Goal: Task Accomplishment & Management: Manage account settings

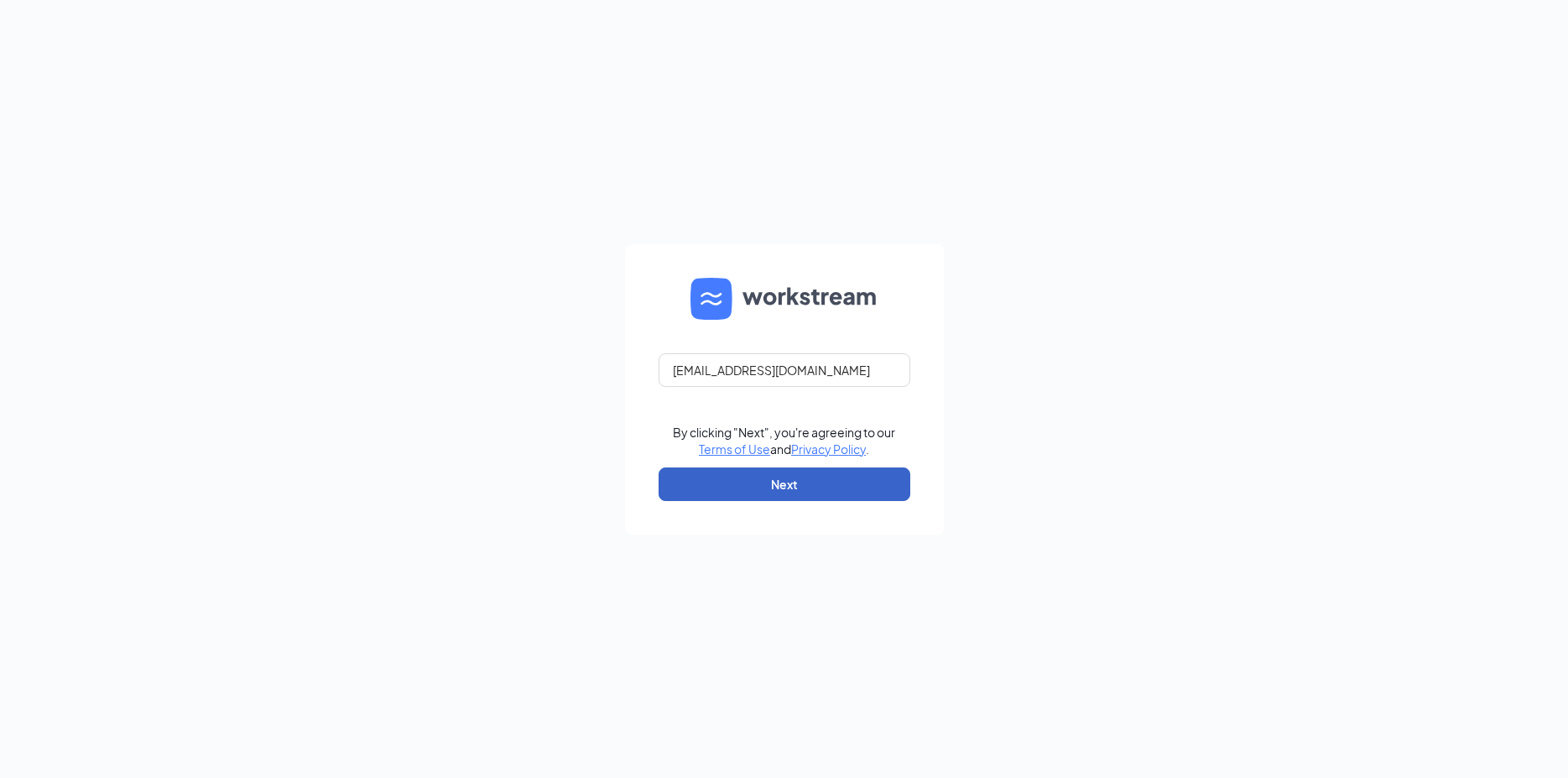
click at [806, 485] on button "Next" at bounding box center [785, 483] width 252 height 33
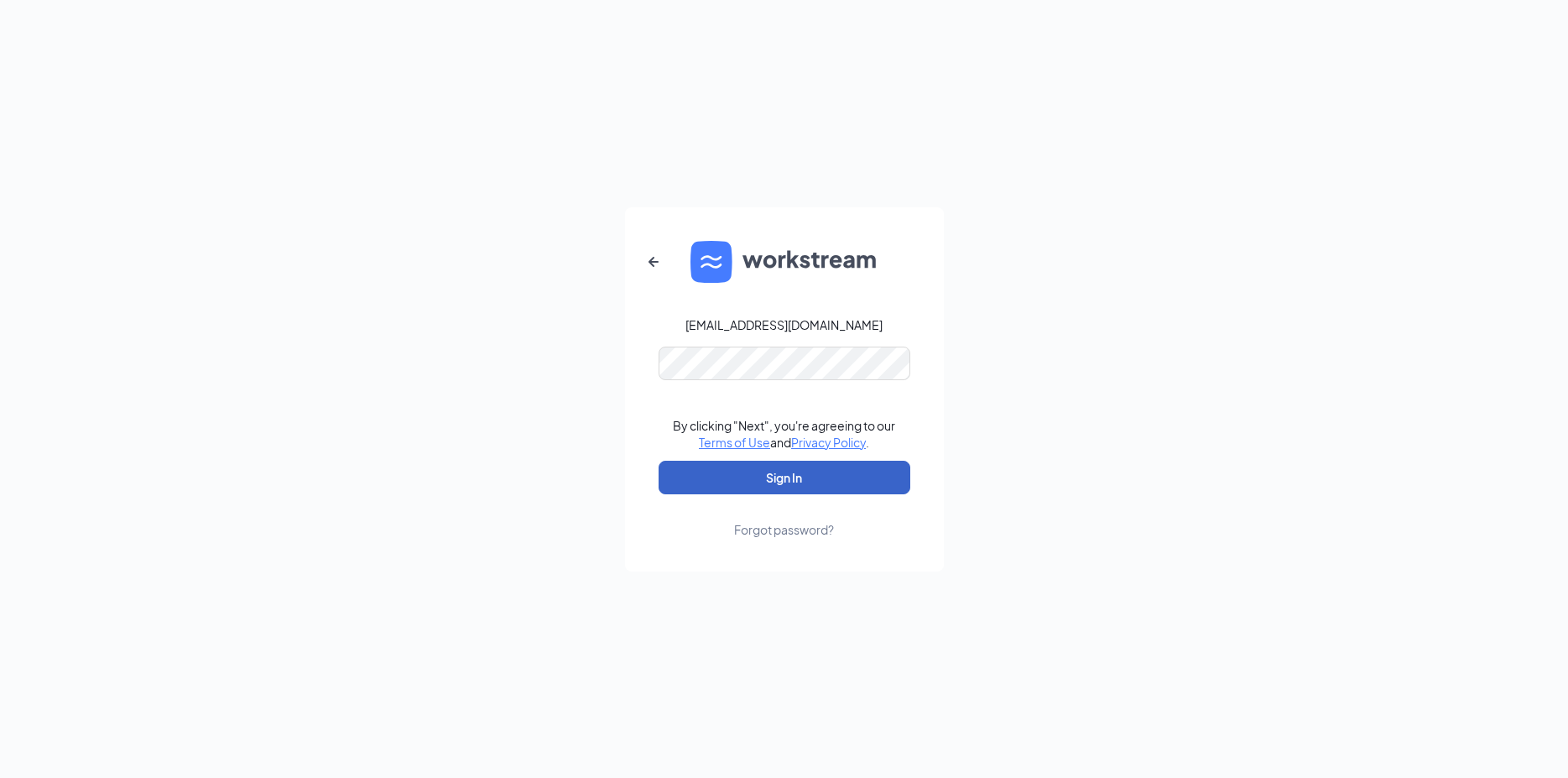
click at [806, 485] on button "Sign In" at bounding box center [785, 477] width 252 height 33
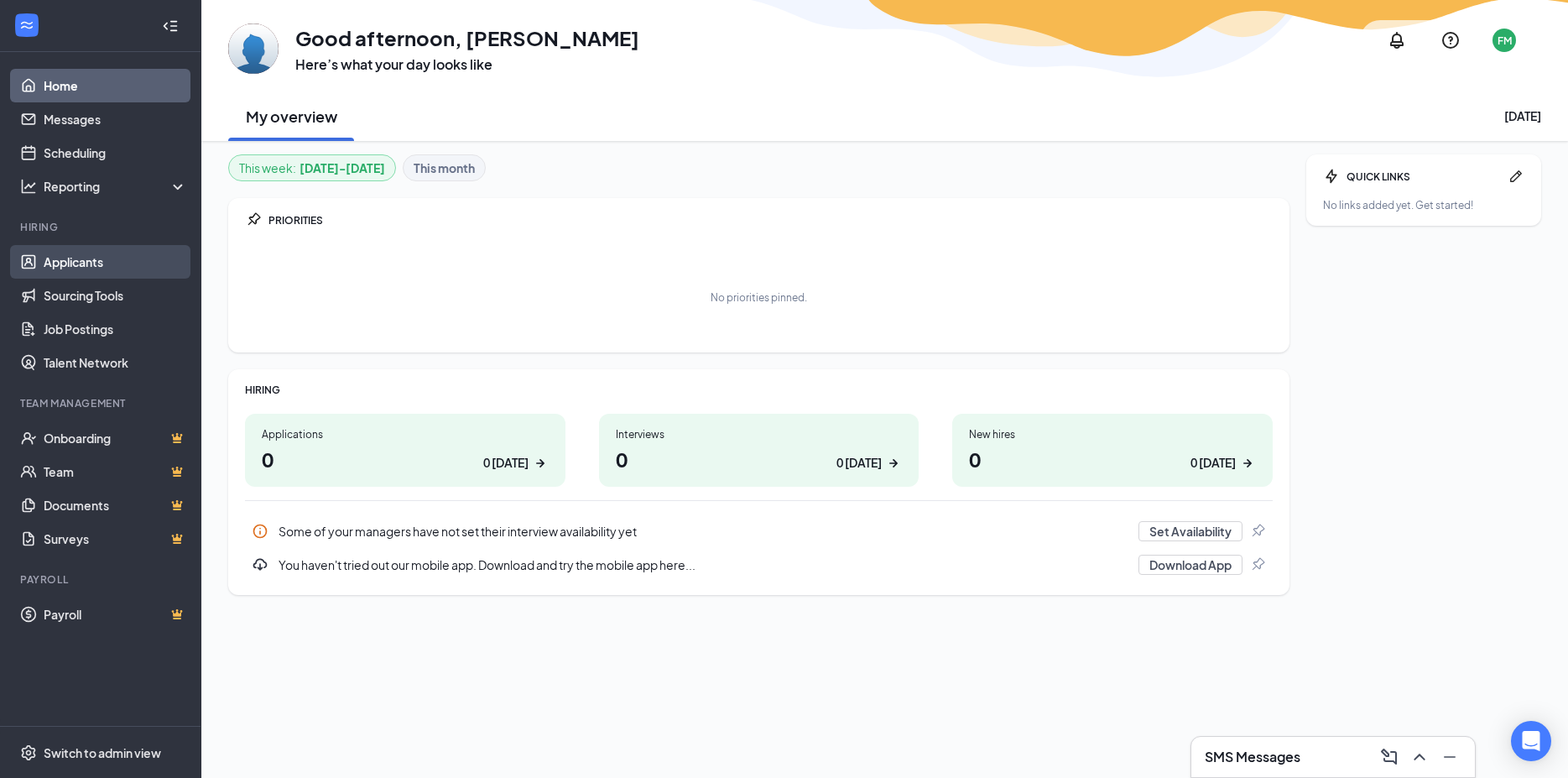
click at [107, 266] on link "Applicants" at bounding box center [115, 261] width 143 height 33
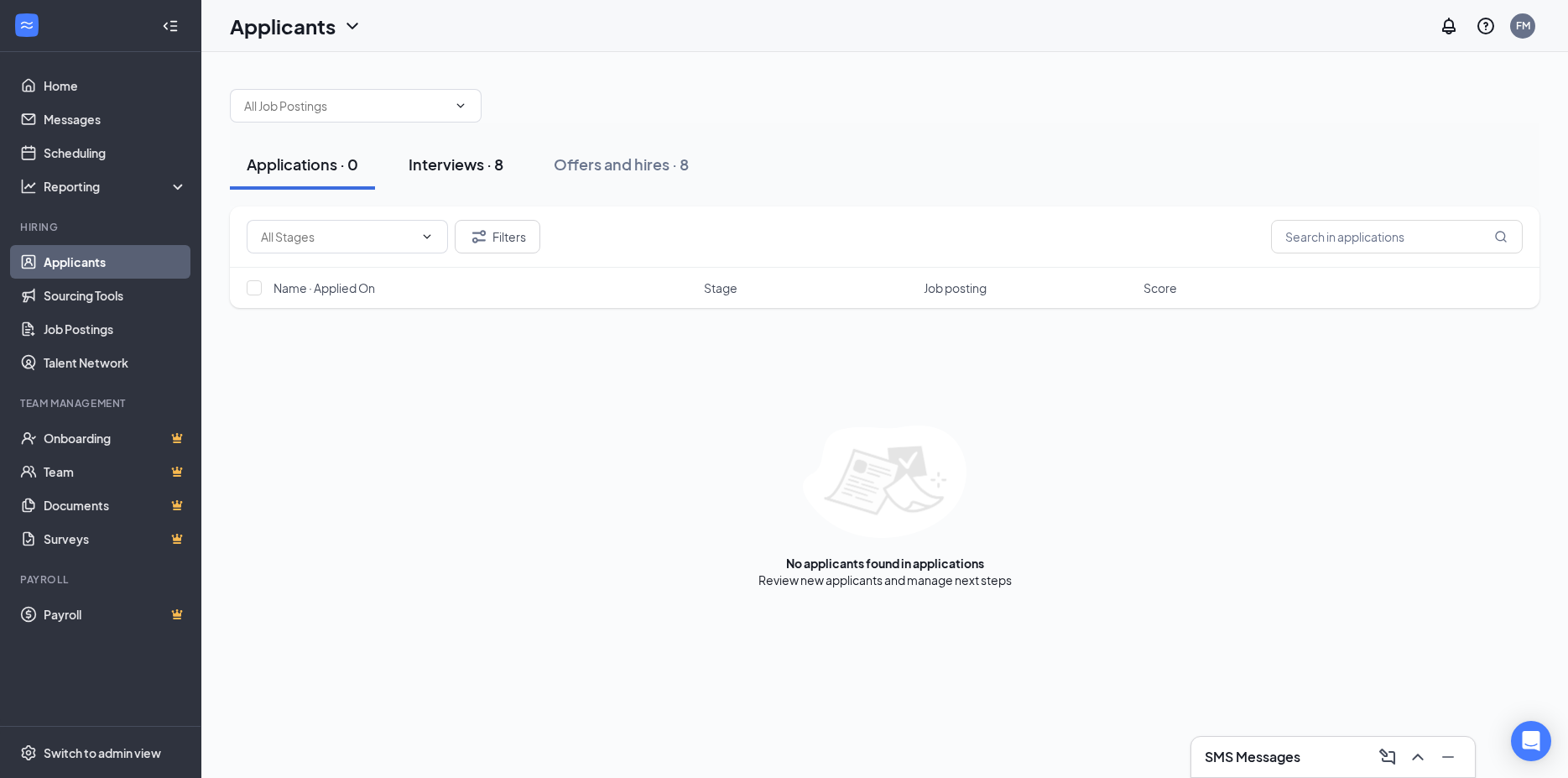
click at [452, 165] on div "Interviews · 8" at bounding box center [456, 164] width 95 height 21
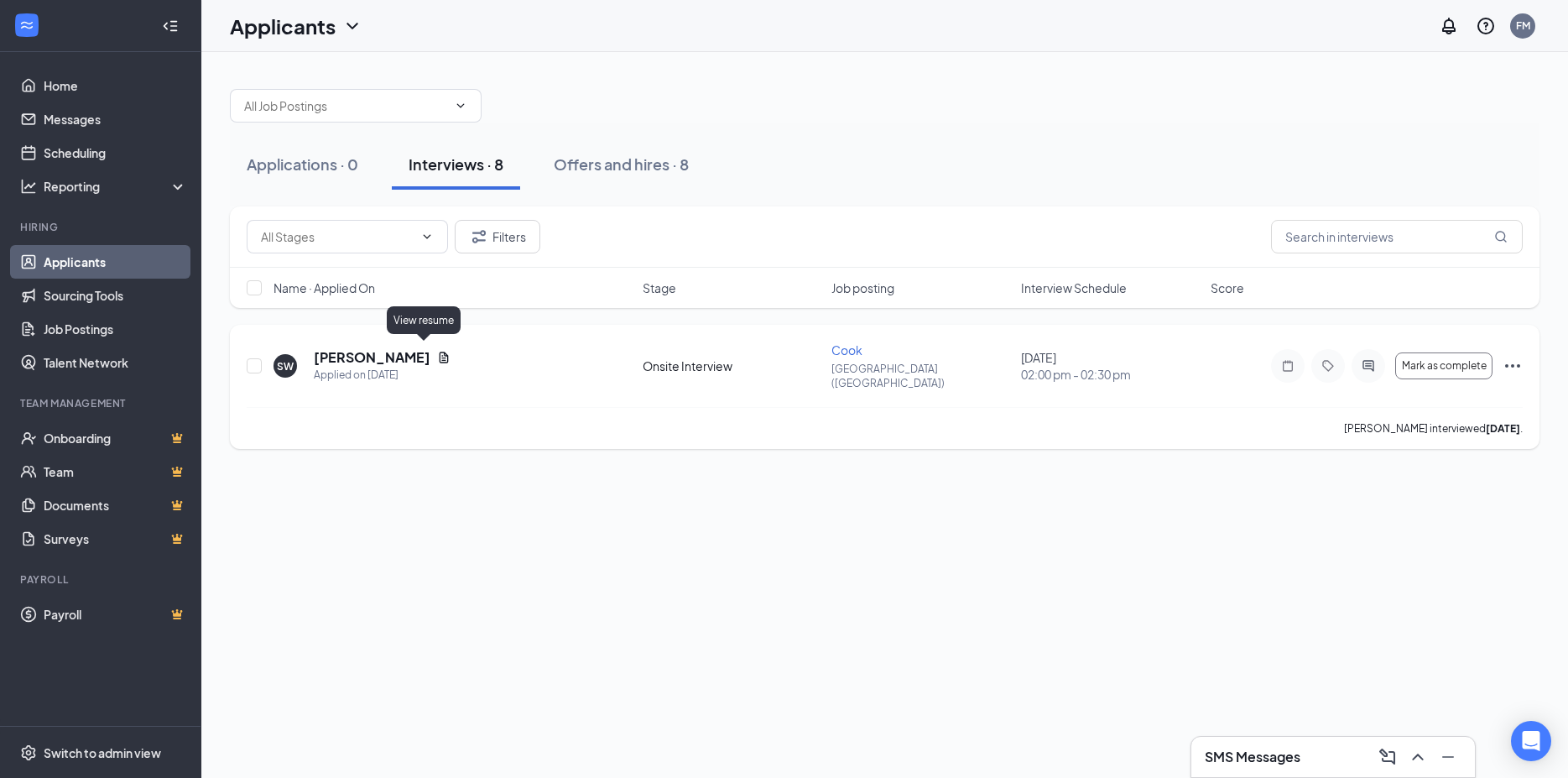
click at [440, 352] on icon "Document" at bounding box center [445, 357] width 9 height 11
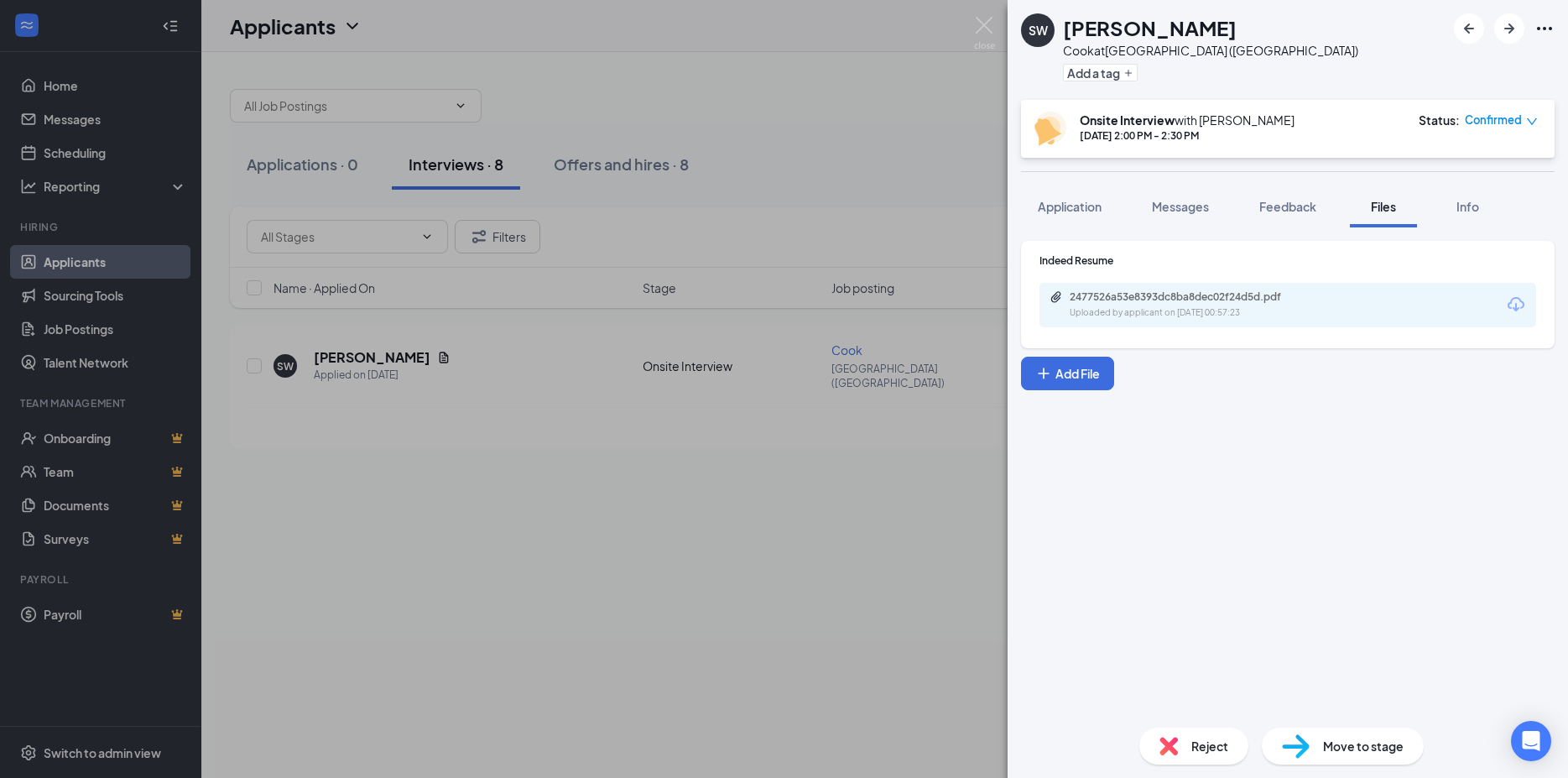
click at [1357, 301] on div "2477526a53e8393dc8ba8dec02f24d5d.pdf Uploaded by applicant on Oct 07, 2025 at 0…" at bounding box center [1288, 304] width 497 height 45
click at [1145, 305] on div "2477526a53e8393dc8ba8dec02f24d5d.pdf Uploaded by applicant on Oct 07, 2025 at 0…" at bounding box center [1185, 304] width 272 height 29
